Goal: Task Accomplishment & Management: Complete application form

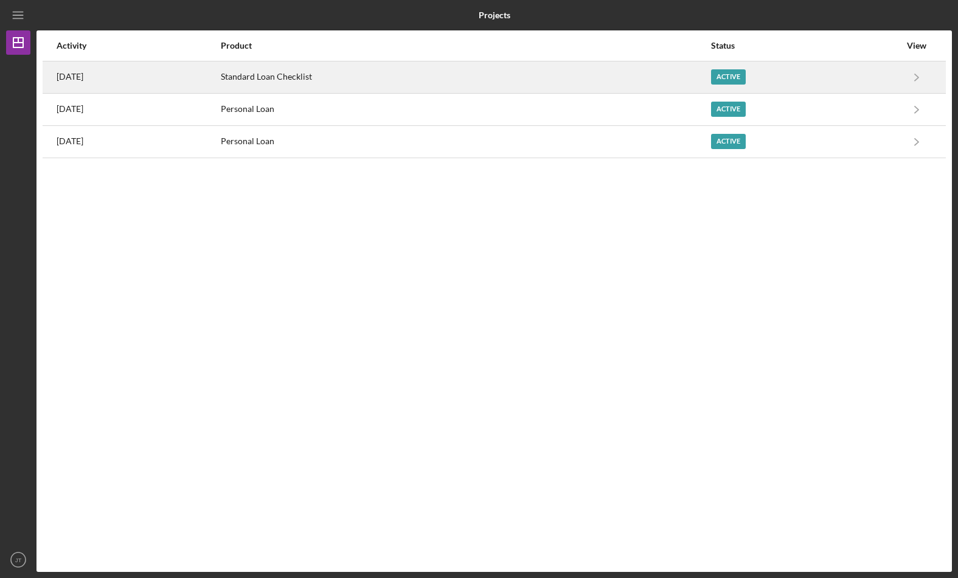
click at [220, 81] on div "[DATE]" at bounding box center [138, 77] width 163 height 30
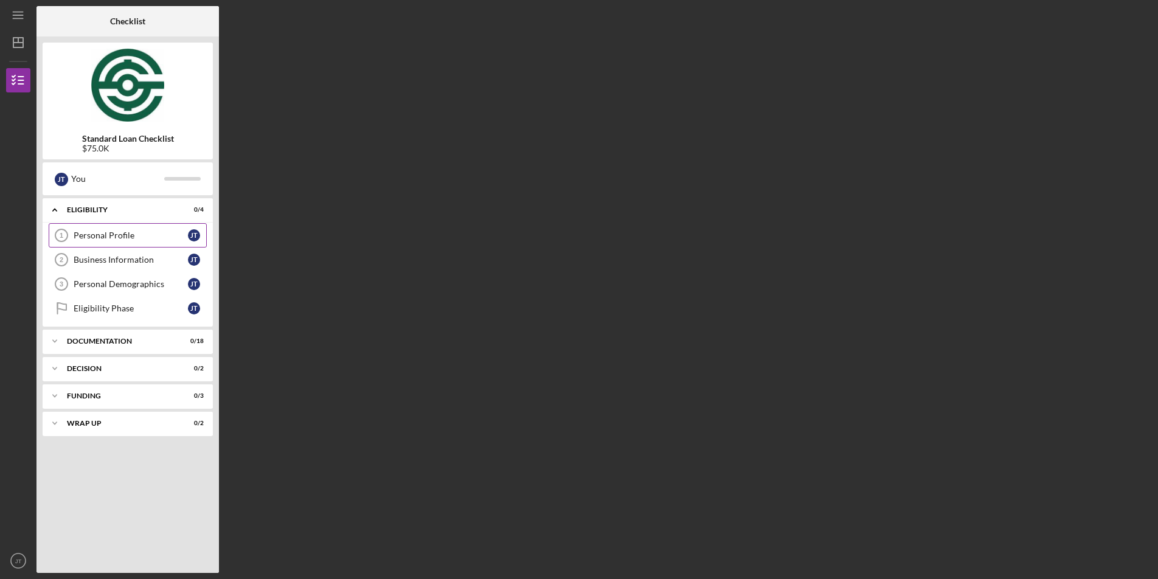
click at [134, 241] on link "Personal Profile 1 Personal Profile [PERSON_NAME]" at bounding box center [128, 235] width 158 height 24
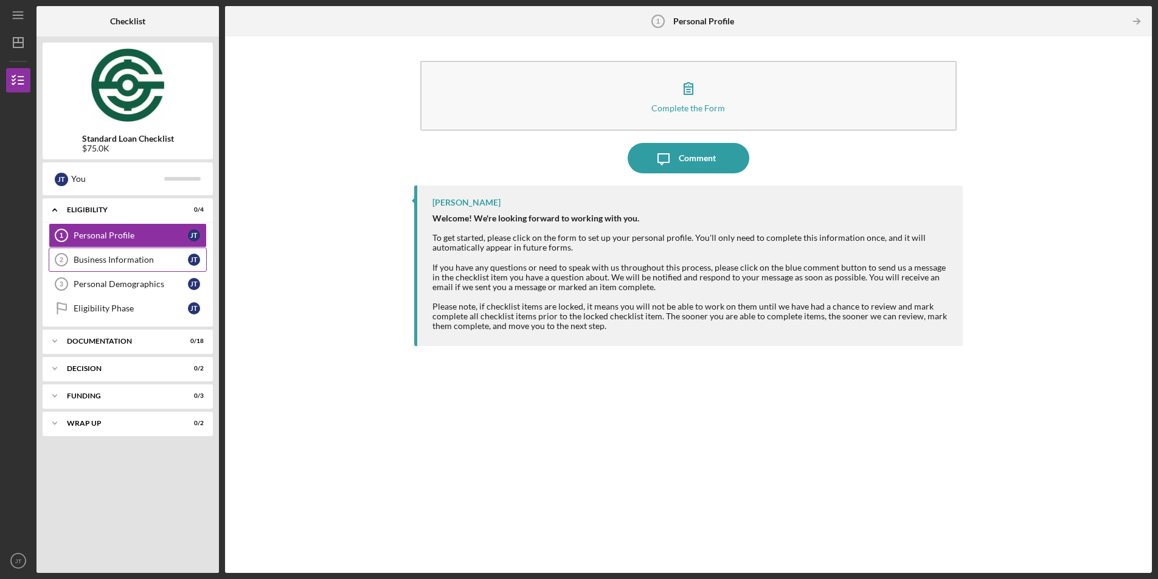
click at [101, 265] on link "Business Information 2 Business Information [PERSON_NAME]" at bounding box center [128, 260] width 158 height 24
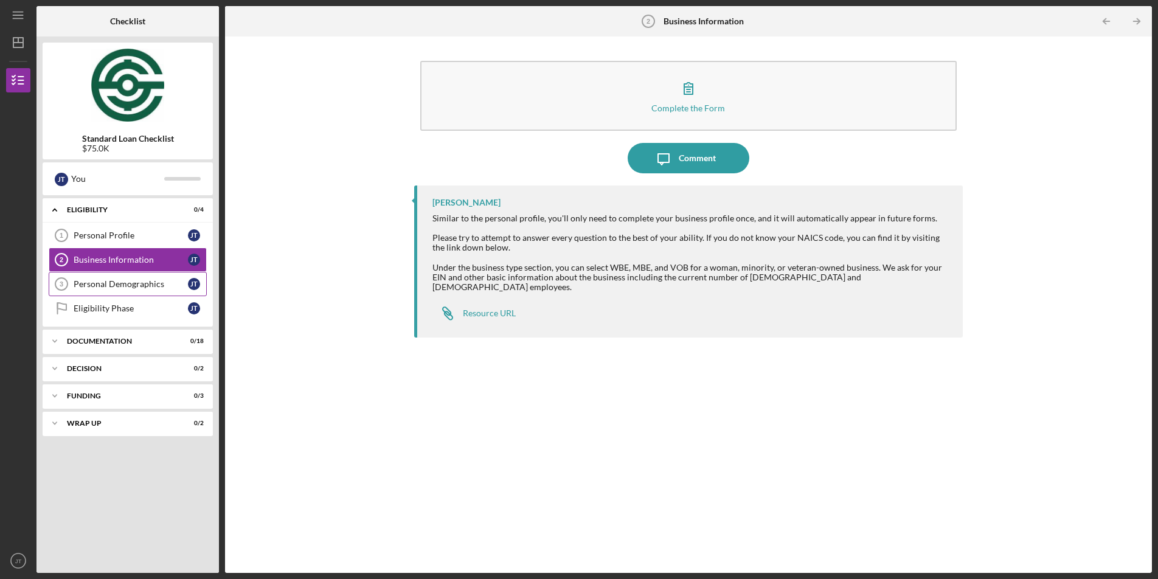
click at [112, 286] on div "Personal Demographics" at bounding box center [131, 284] width 114 height 10
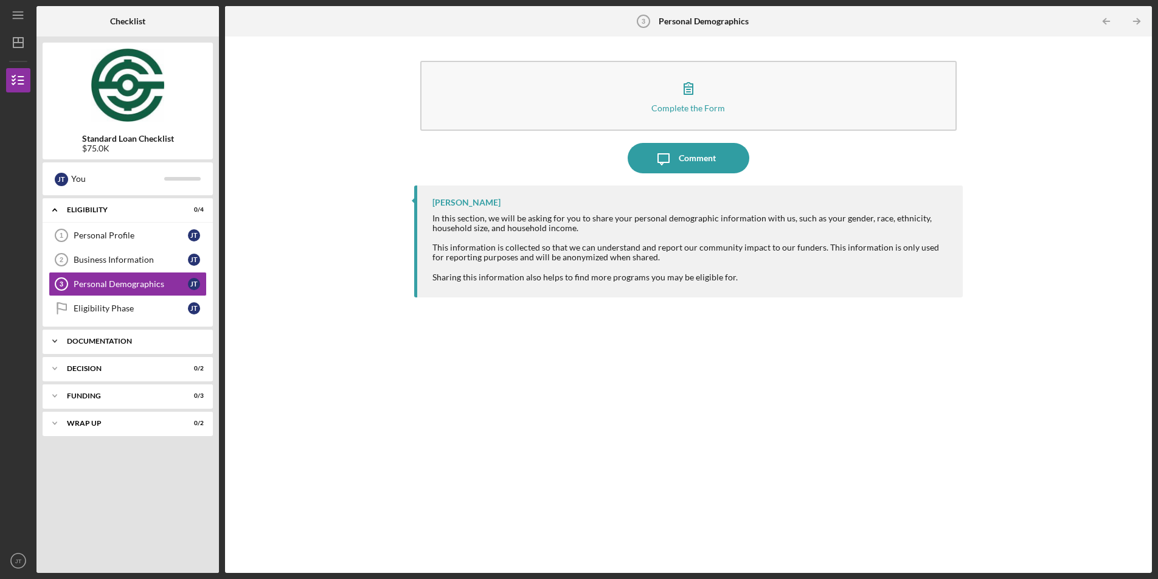
click at [114, 344] on div "Documentation" at bounding box center [132, 341] width 131 height 7
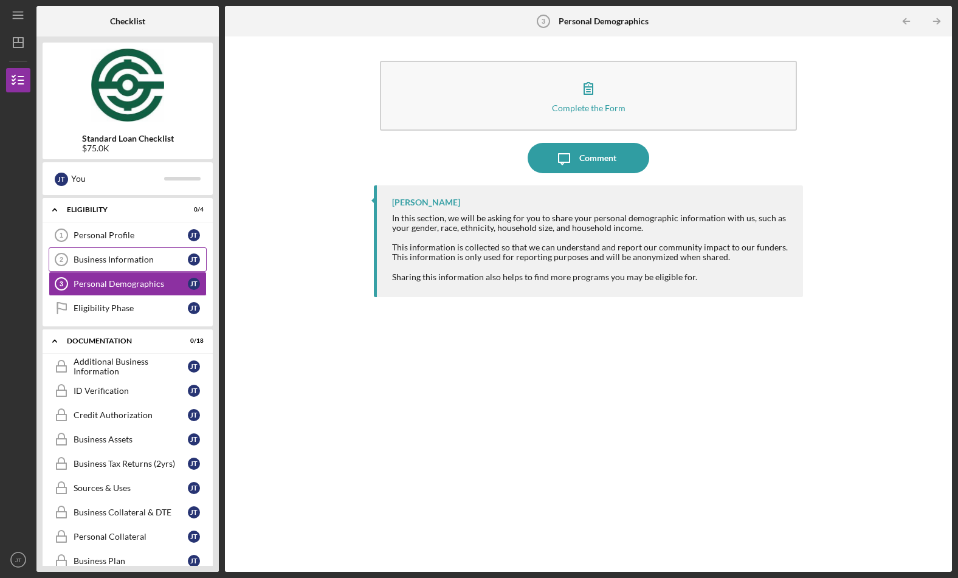
click at [149, 249] on link "Business Information 2 Business Information [PERSON_NAME]" at bounding box center [128, 260] width 158 height 24
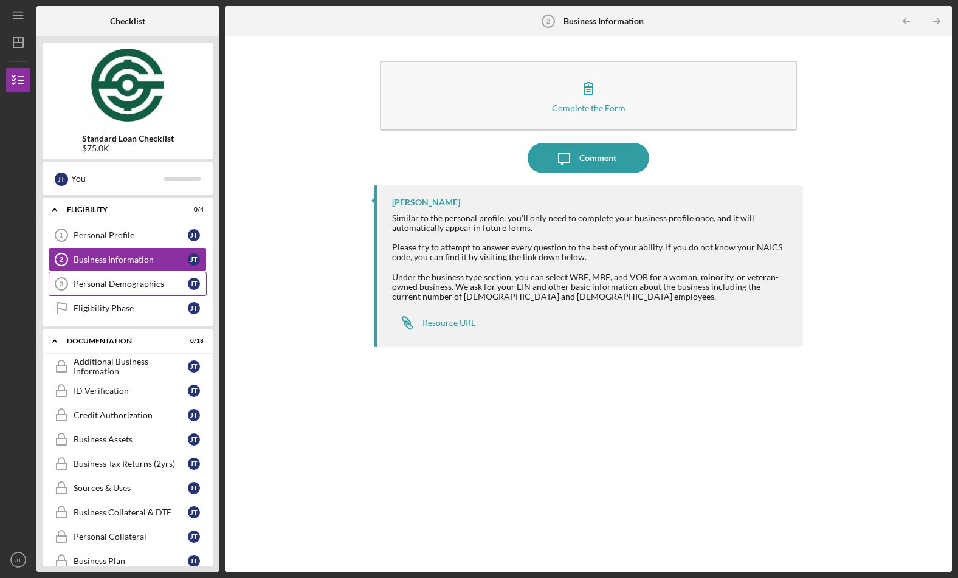
click at [113, 286] on div "Personal Demographics" at bounding box center [131, 284] width 114 height 10
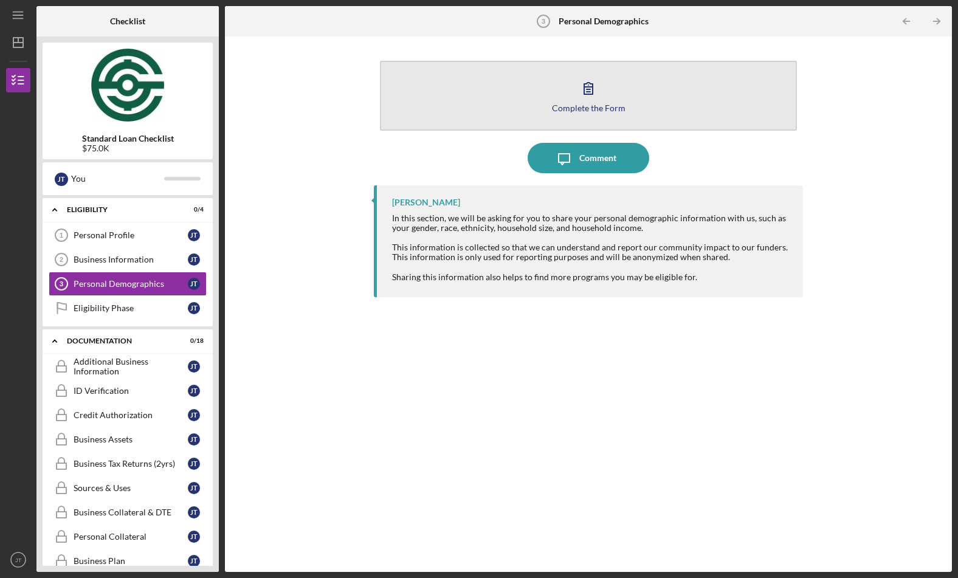
click at [590, 92] on icon "button" at bounding box center [589, 88] width 30 height 30
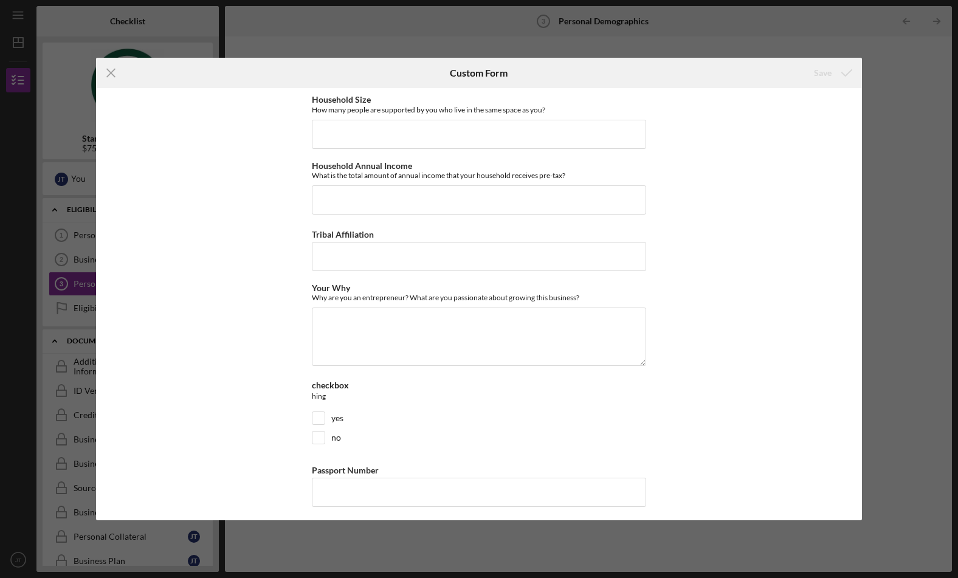
scroll to position [578, 0]
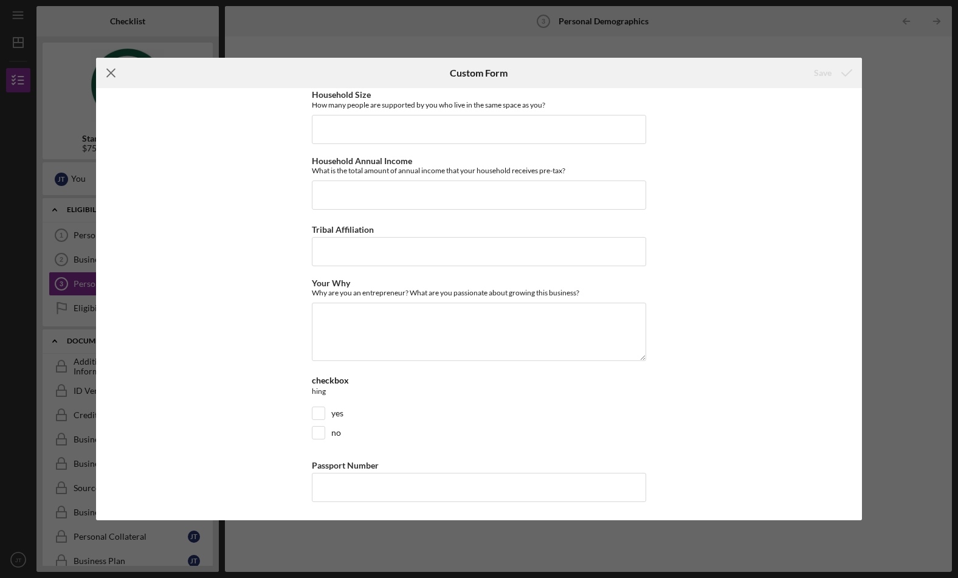
click at [112, 78] on icon "Icon/Menu Close" at bounding box center [111, 73] width 30 height 30
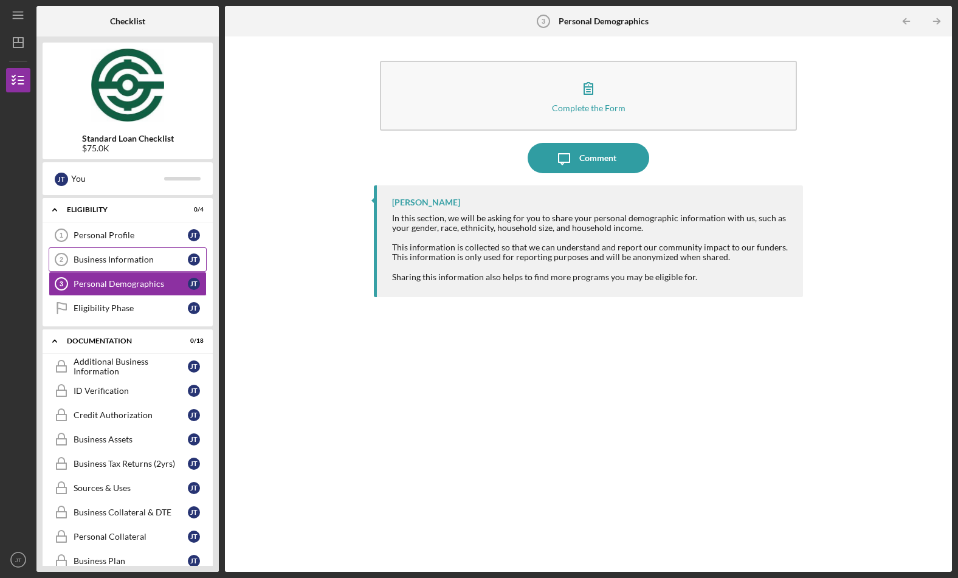
click at [111, 260] on div "Business Information" at bounding box center [131, 260] width 114 height 10
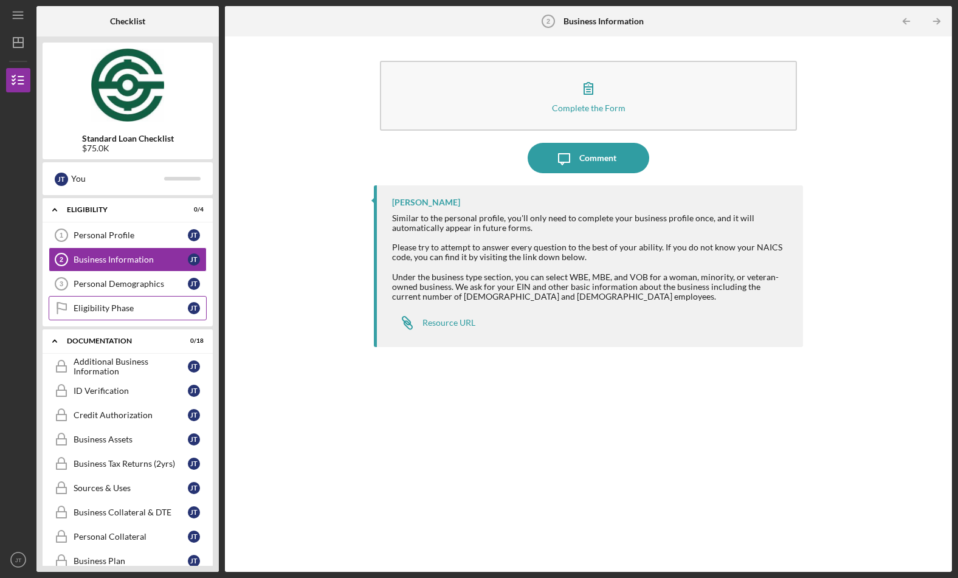
click at [113, 310] on div "Eligibility Phase" at bounding box center [131, 308] width 114 height 10
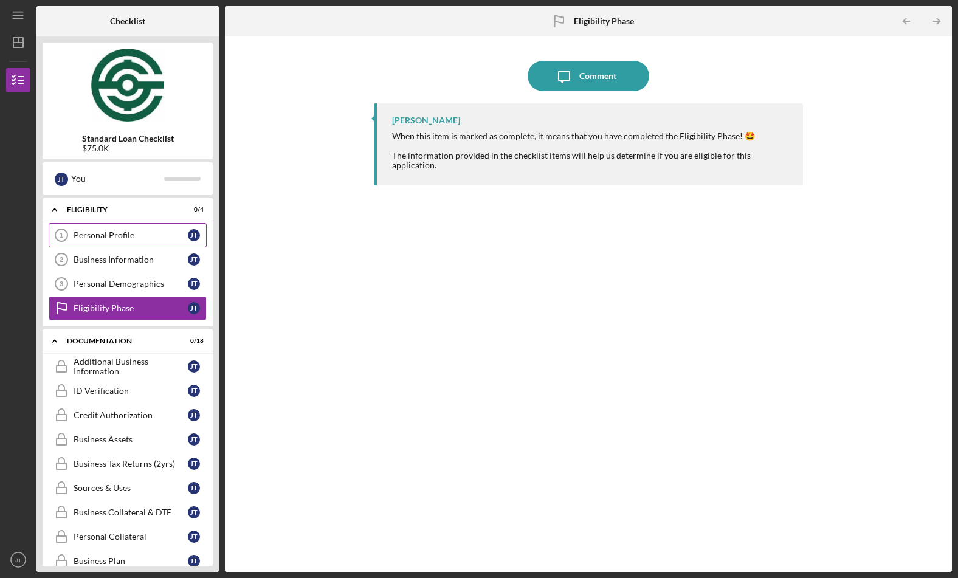
click at [130, 237] on div "Personal Profile" at bounding box center [131, 235] width 114 height 10
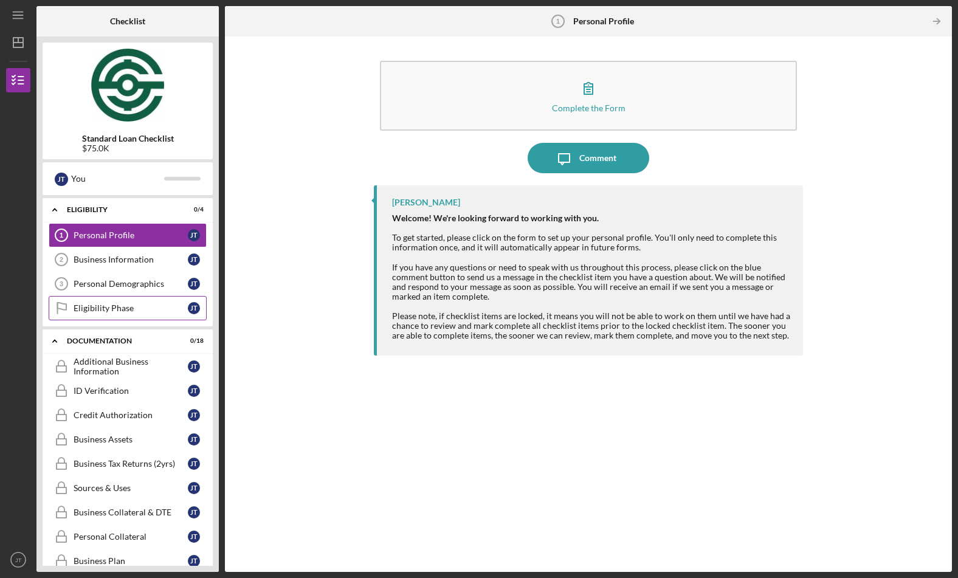
click at [124, 305] on div "Eligibility Phase" at bounding box center [131, 308] width 114 height 10
